Goal: Information Seeking & Learning: Learn about a topic

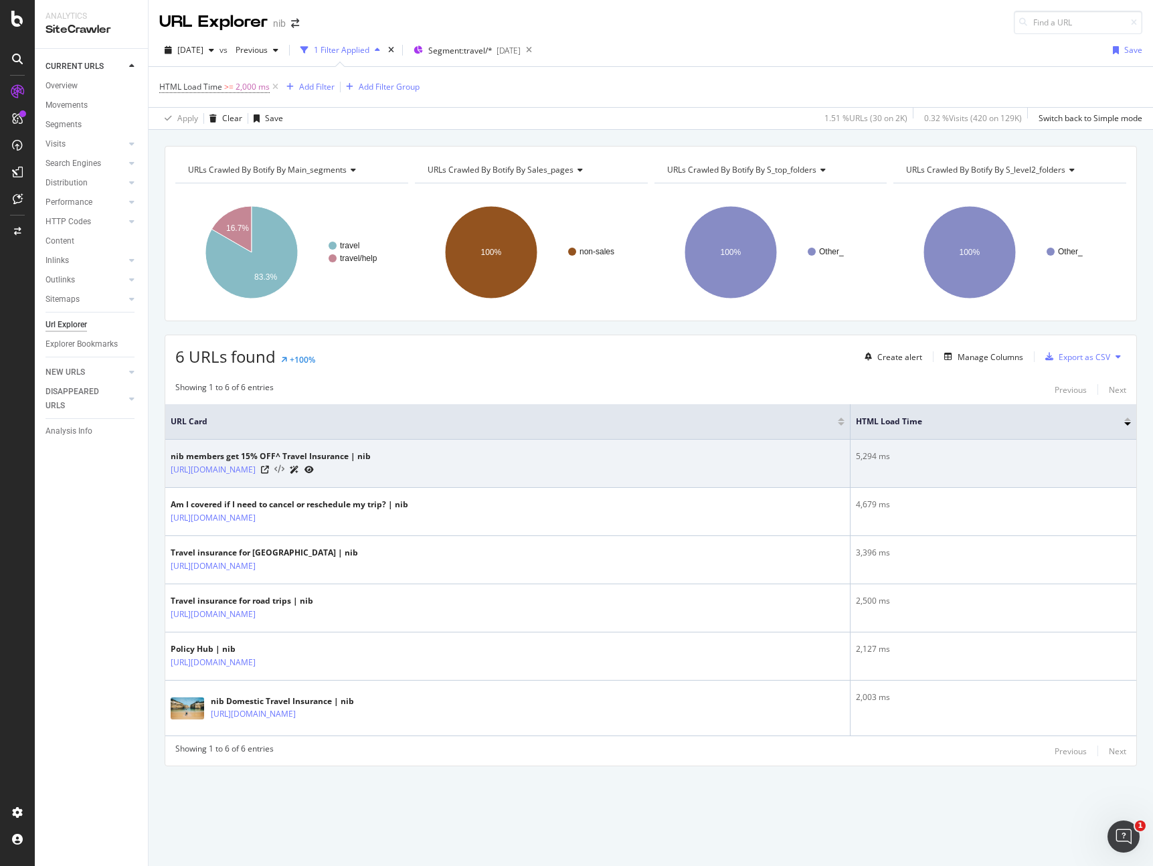
click at [284, 469] on icon at bounding box center [279, 469] width 10 height 9
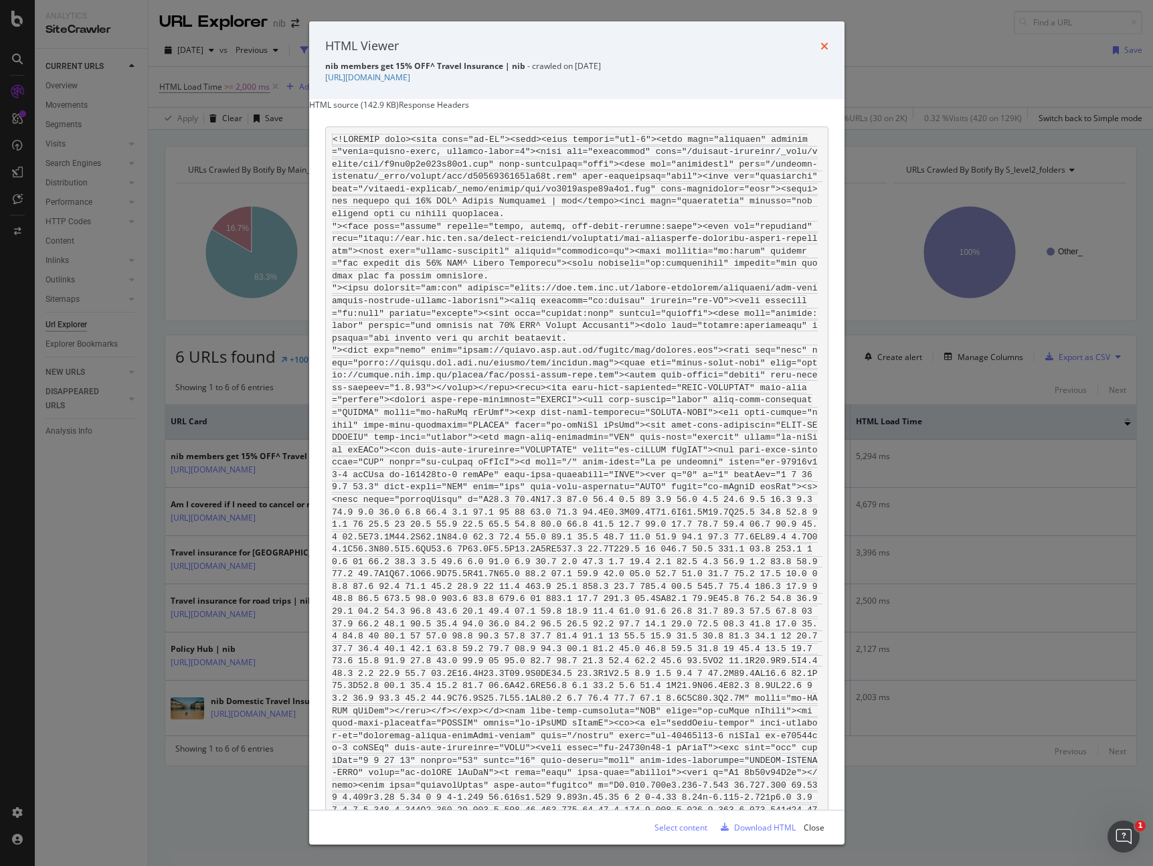
click at [823, 45] on icon "times" at bounding box center [824, 46] width 8 height 11
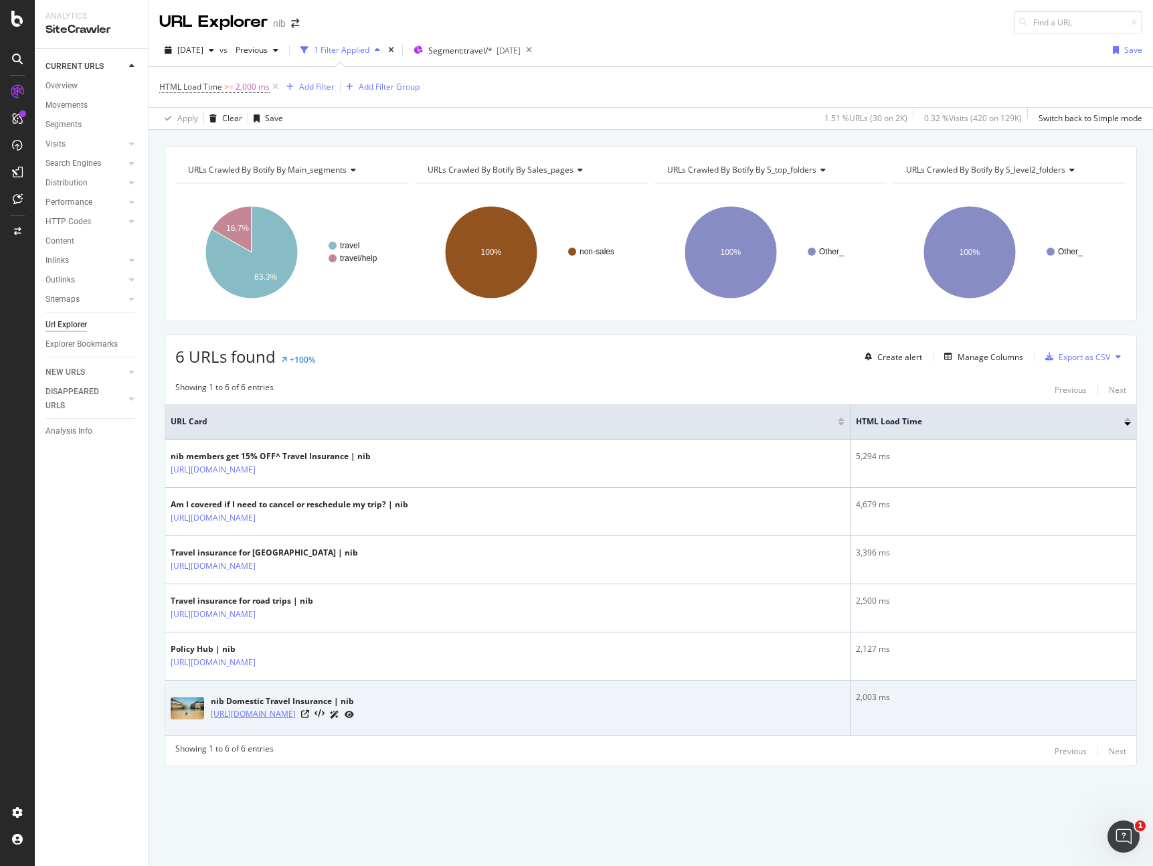
click at [296, 707] on link "https://www.nib.com.au/travel-insurance/plans/domestic" at bounding box center [253, 713] width 85 height 13
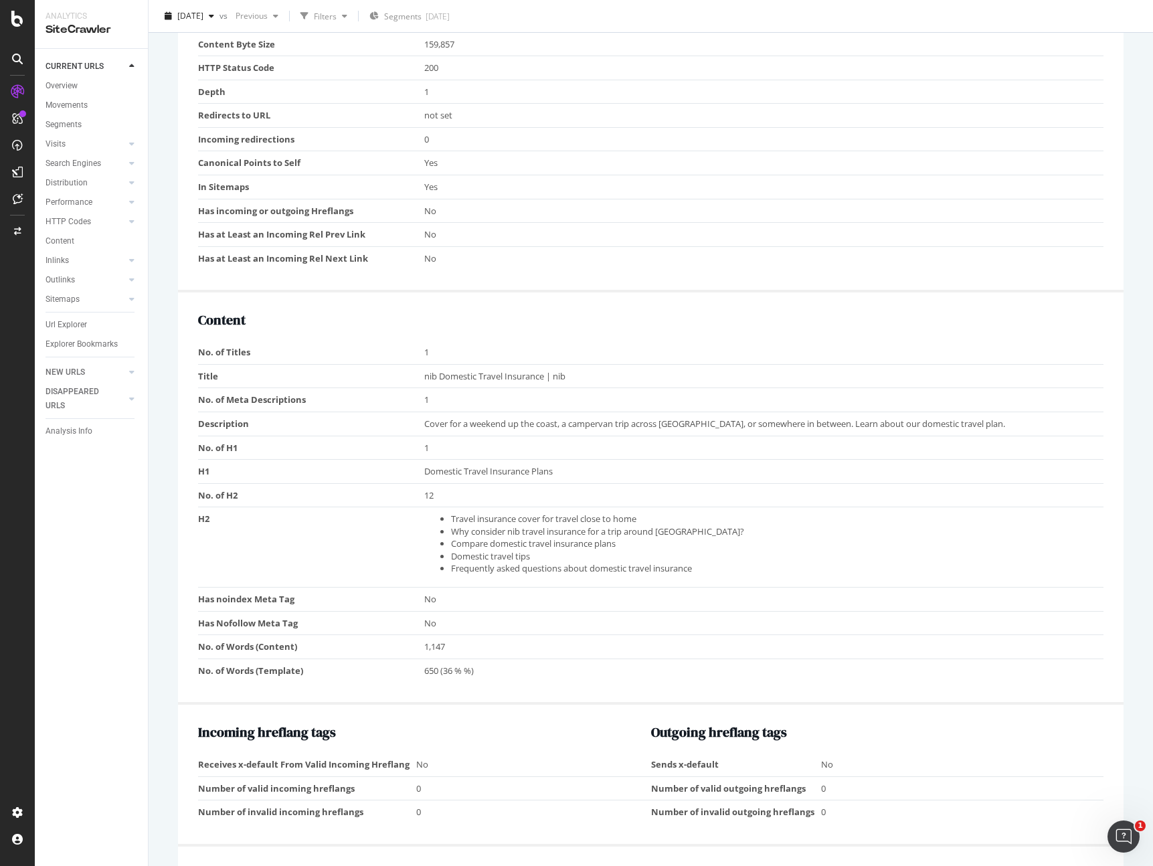
scroll to position [759, 0]
